Goal: Check status: Check status

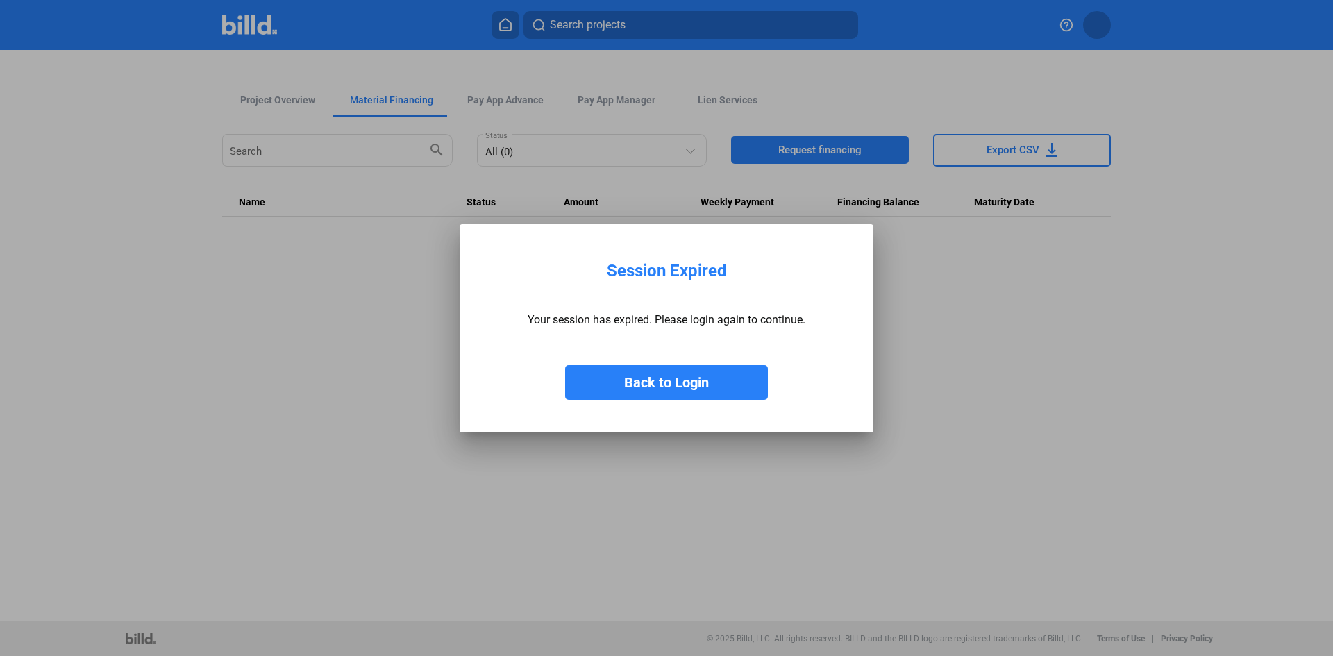
click at [666, 377] on button "Back to Login" at bounding box center [666, 382] width 203 height 35
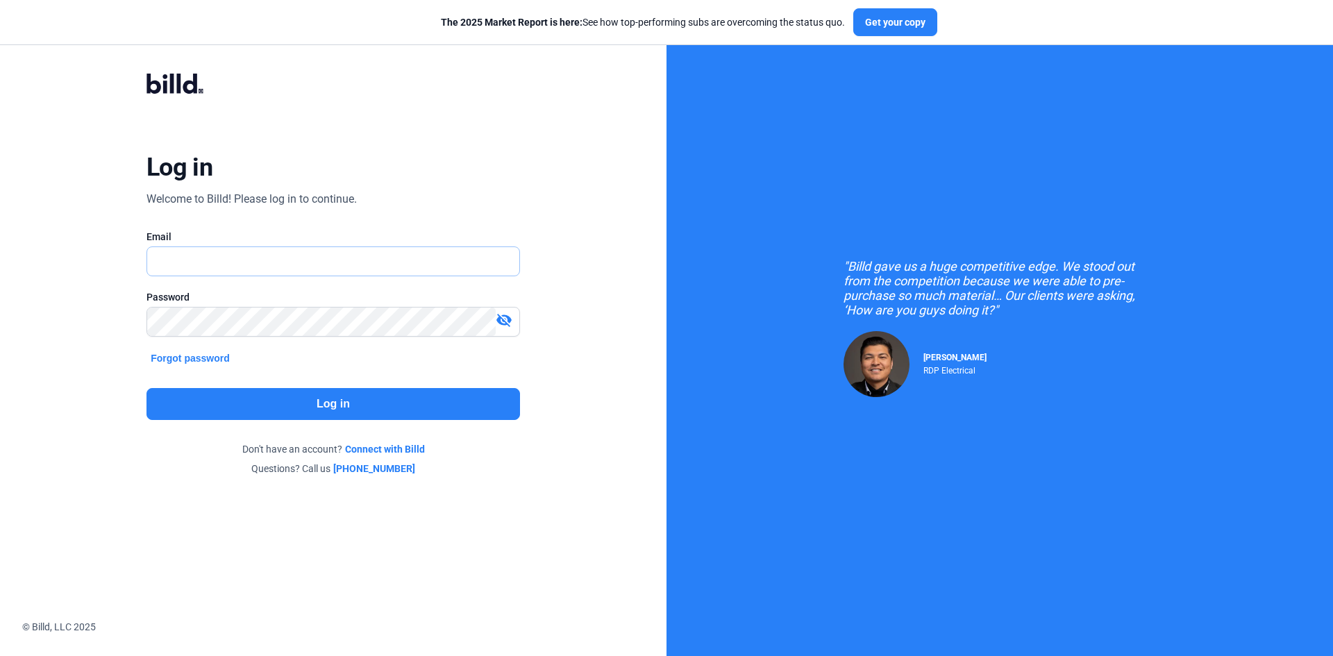
type input "[PERSON_NAME][EMAIL_ADDRESS][DOMAIN_NAME]"
click at [385, 403] on button "Log in" at bounding box center [332, 404] width 373 height 32
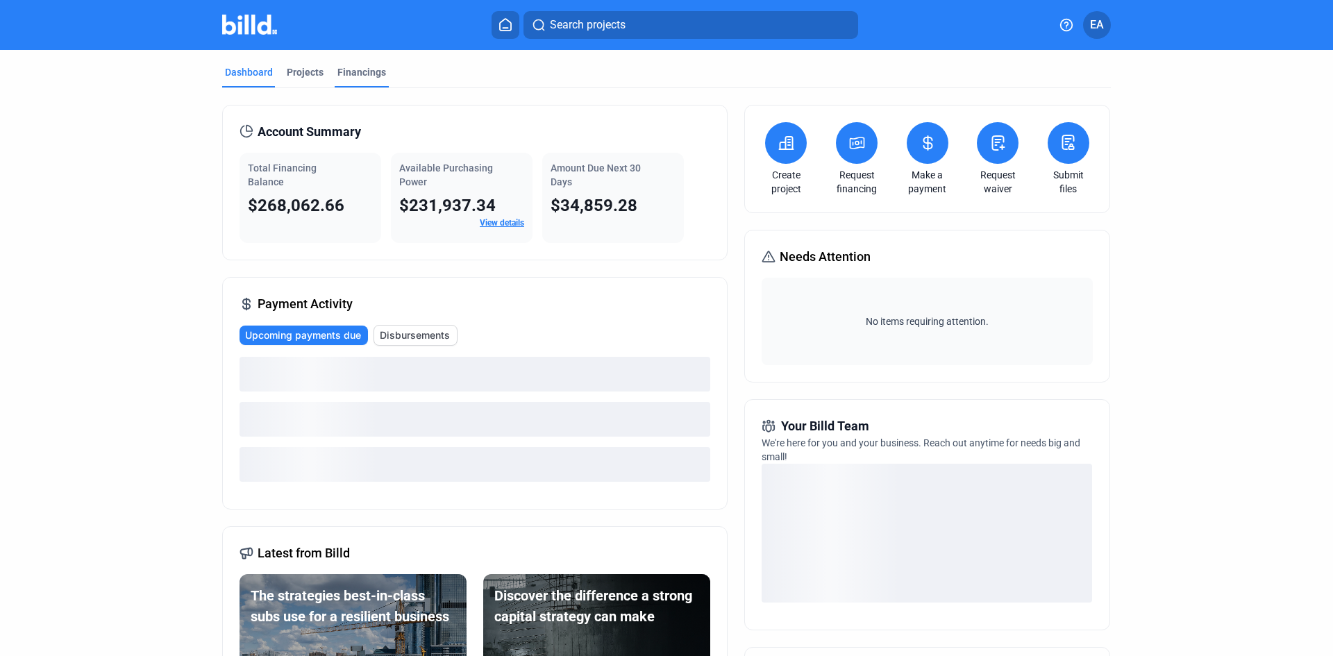
click at [354, 75] on div "Financings" at bounding box center [361, 72] width 49 height 14
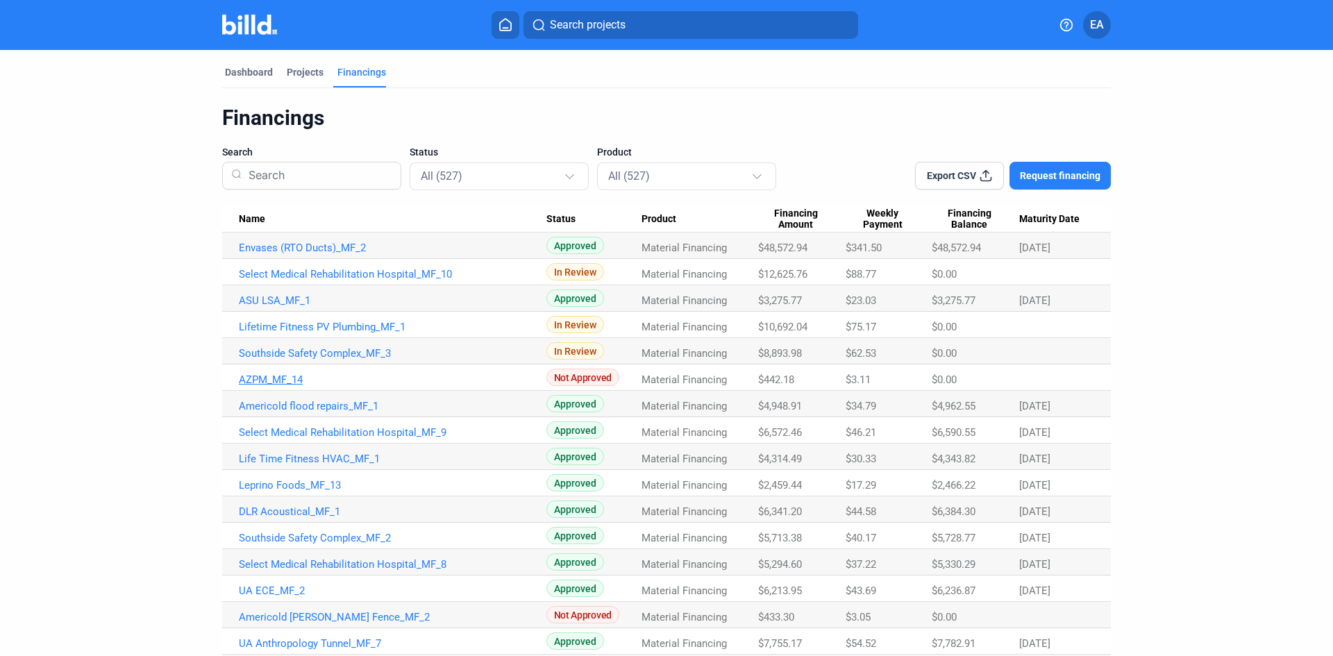
click at [316, 254] on link "AZPM_MF_14" at bounding box center [392, 248] width 307 height 12
click at [289, 254] on link "AZPM_MF_14" at bounding box center [392, 248] width 307 height 12
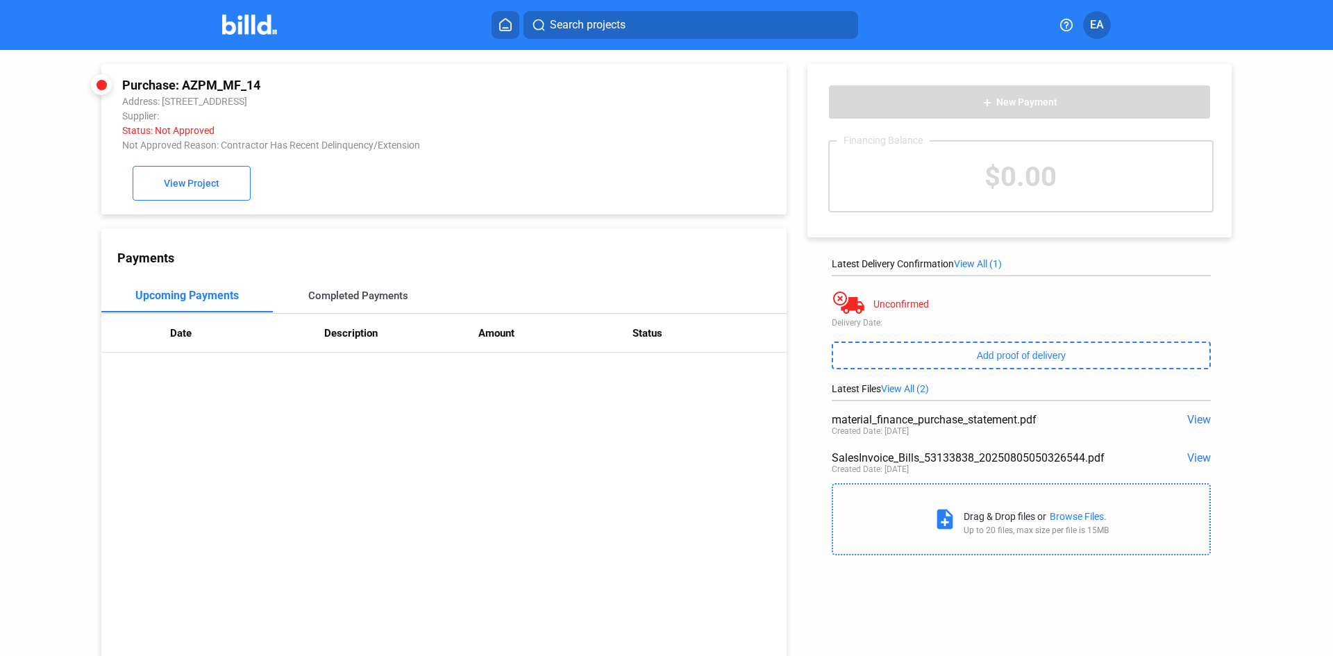
click at [353, 299] on div "Completed Payments" at bounding box center [358, 295] width 100 height 12
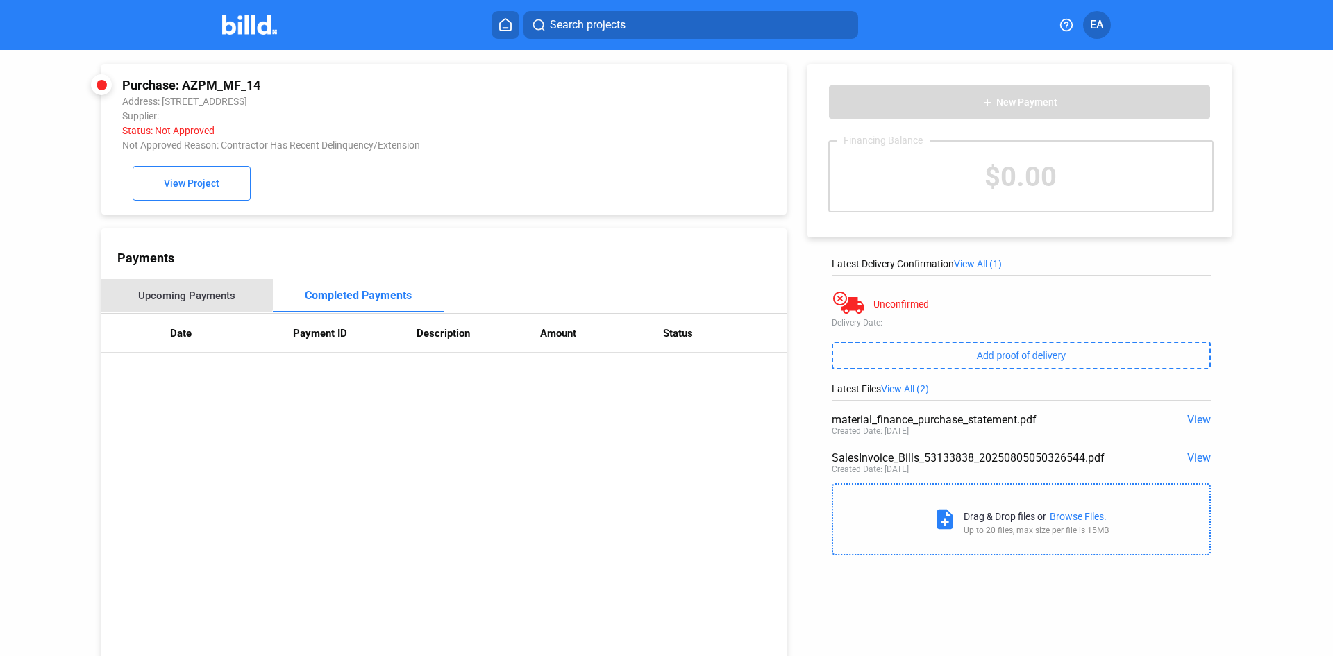
click at [171, 285] on div "Upcoming Payments" at bounding box center [186, 295] width 171 height 33
